Goal: Task Accomplishment & Management: Complete application form

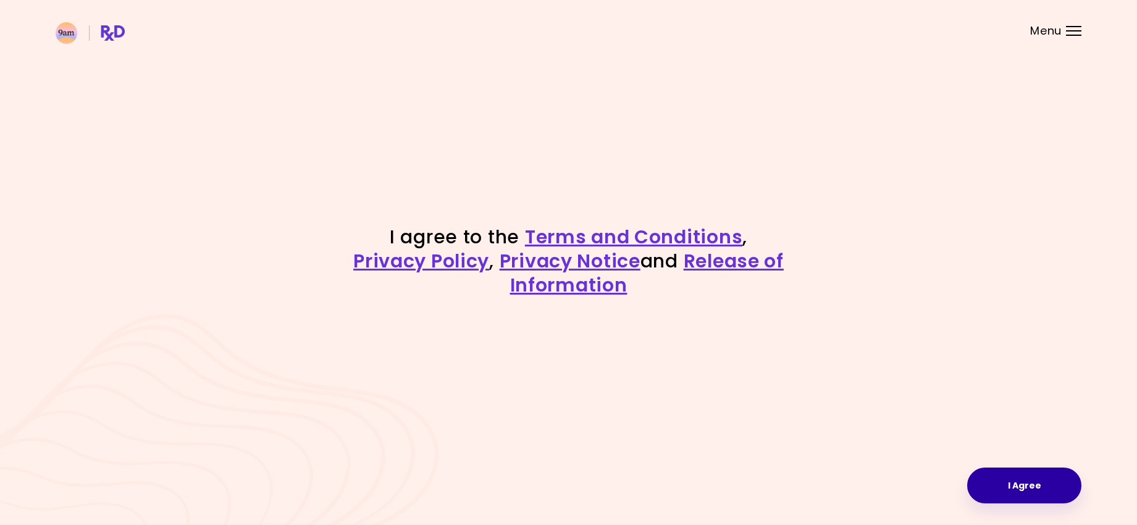
click at [995, 492] on button "I Agree" at bounding box center [1024, 486] width 114 height 36
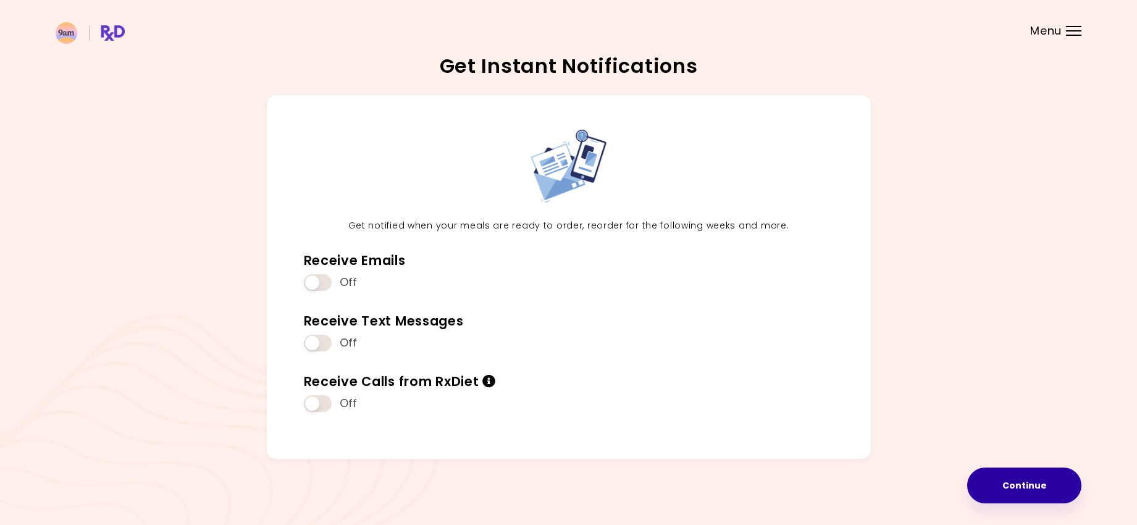
click at [1017, 483] on button "Continue" at bounding box center [1024, 486] width 114 height 36
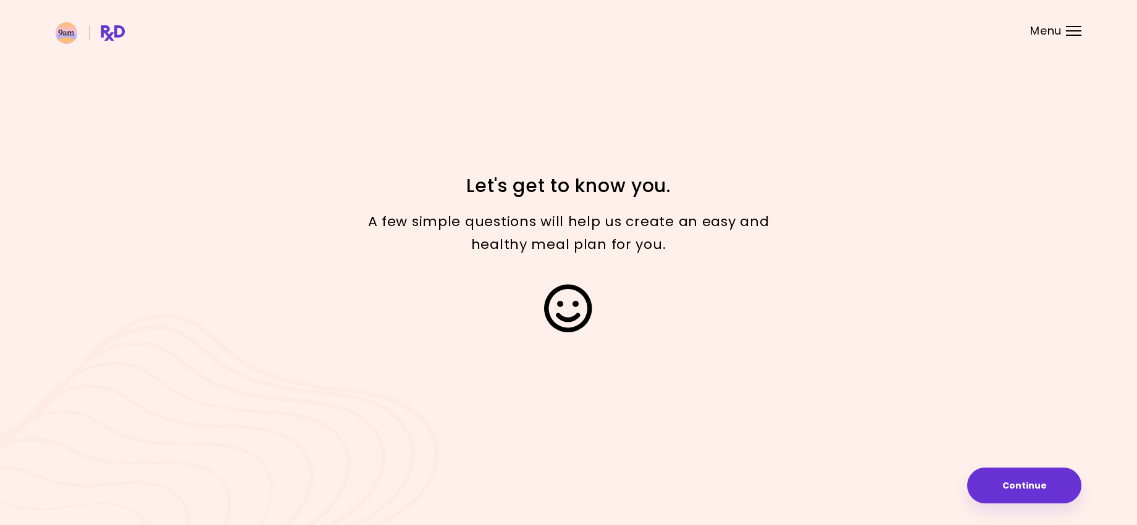
drag, startPoint x: 1016, startPoint y: 484, endPoint x: 647, endPoint y: 352, distance: 391.8
click at [631, 350] on div "Focusable invisible element Let's get to know you. A few simple questions will …" at bounding box center [568, 262] width 1137 height 525
click at [982, 449] on div "Focusable invisible element Let's get to know you. A few simple questions will …" at bounding box center [568, 262] width 1137 height 525
click at [1017, 486] on button "Continue" at bounding box center [1024, 486] width 114 height 36
